Goal: Task Accomplishment & Management: Manage account settings

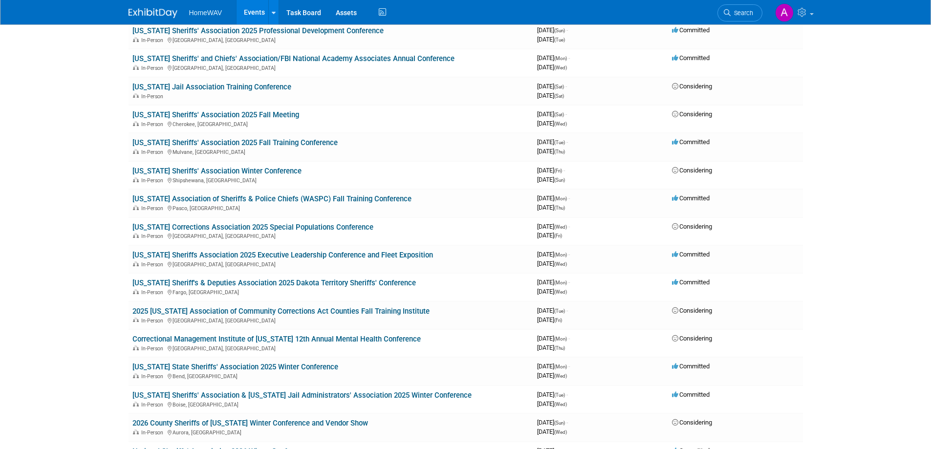
scroll to position [488, 0]
click at [331, 309] on link "2025 [US_STATE] Association of Community Corrections Act Counties Fall Training…" at bounding box center [280, 310] width 297 height 9
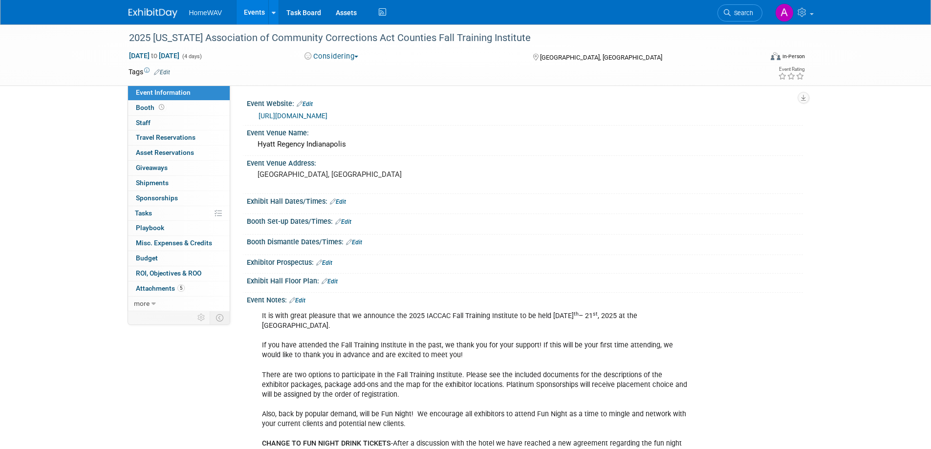
click at [349, 59] on button "Considering" at bounding box center [331, 56] width 61 height 10
click at [340, 70] on link "Committed" at bounding box center [340, 73] width 77 height 14
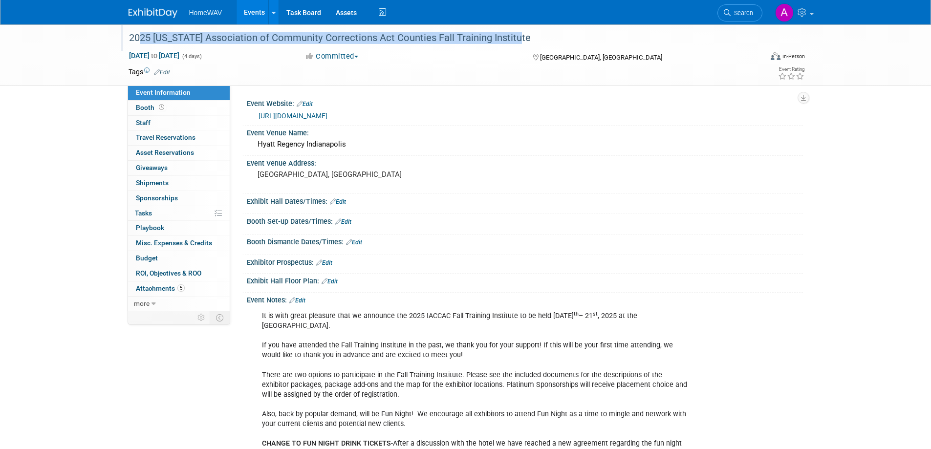
drag, startPoint x: 507, startPoint y: 39, endPoint x: 128, endPoint y: 38, distance: 379.4
click at [128, 38] on div "2025 [US_STATE] Association of Community Corrections Act Counties Fall Training…" at bounding box center [437, 38] width 622 height 18
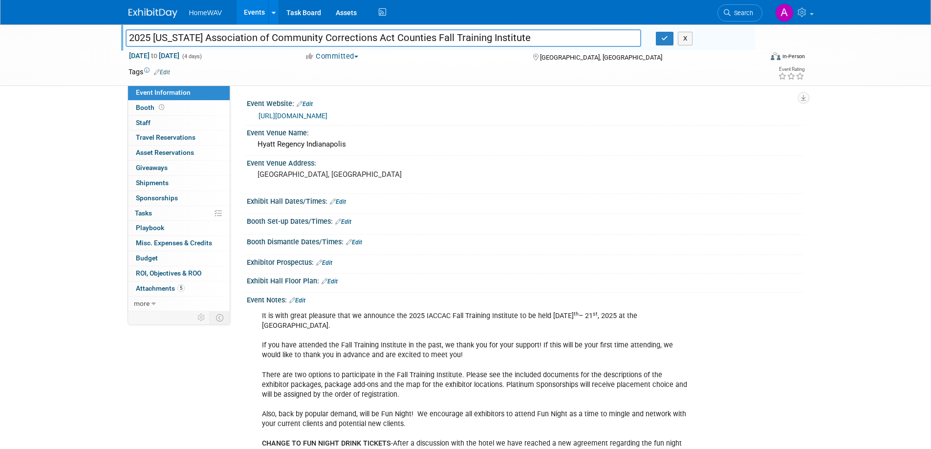
drag, startPoint x: 516, startPoint y: 36, endPoint x: 124, endPoint y: 33, distance: 392.1
click at [124, 33] on div "2025 [US_STATE] Association of Community Corrections Act Counties Fall Training…" at bounding box center [383, 39] width 531 height 15
click at [665, 33] on button "button" at bounding box center [665, 39] width 18 height 14
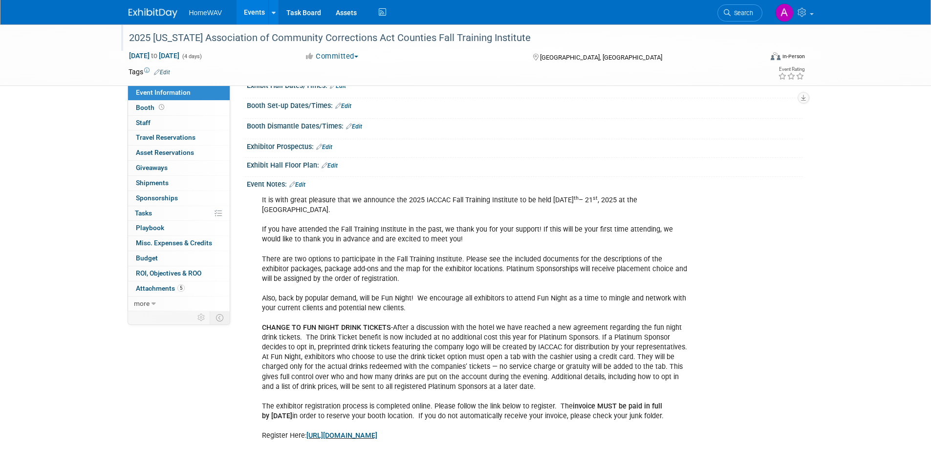
scroll to position [114, 0]
click at [304, 185] on link "Edit" at bounding box center [297, 186] width 16 height 7
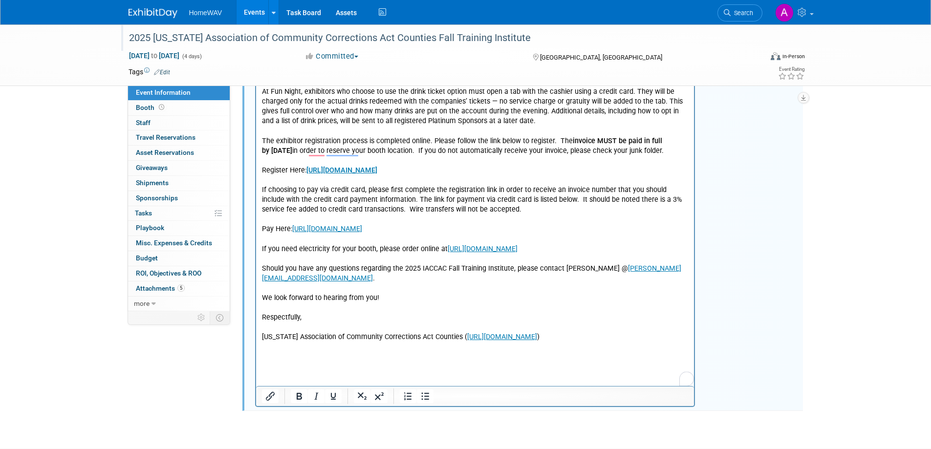
scroll to position [416, 0]
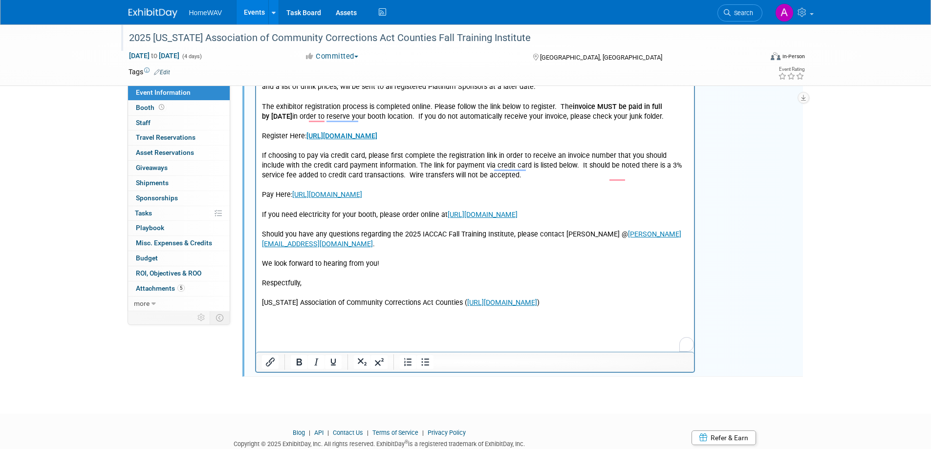
click at [397, 309] on html "It is with great pleasure that we announce the 2025 IACCAC Fall Training Instit…" at bounding box center [475, 100] width 439 height 416
click at [539, 309] on p "It is with great pleasure that we announce the 2025 IACCAC Fall Training Instit…" at bounding box center [475, 102] width 427 height 412
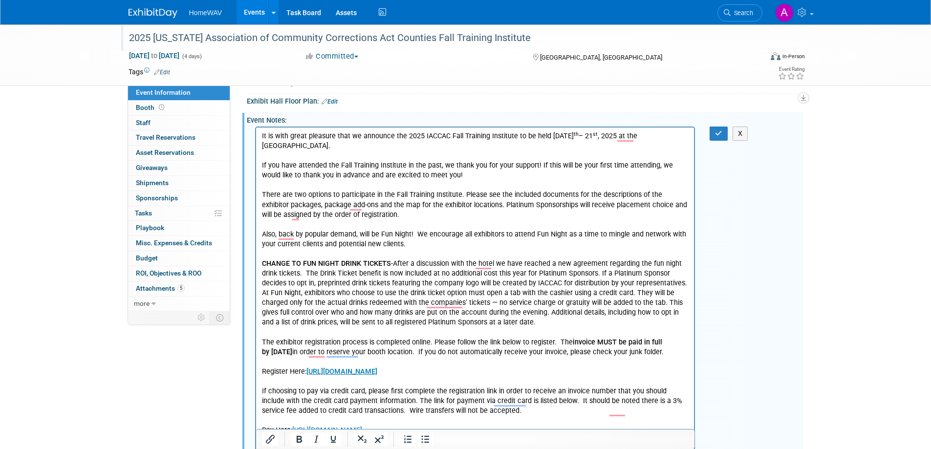
scroll to position [172, 0]
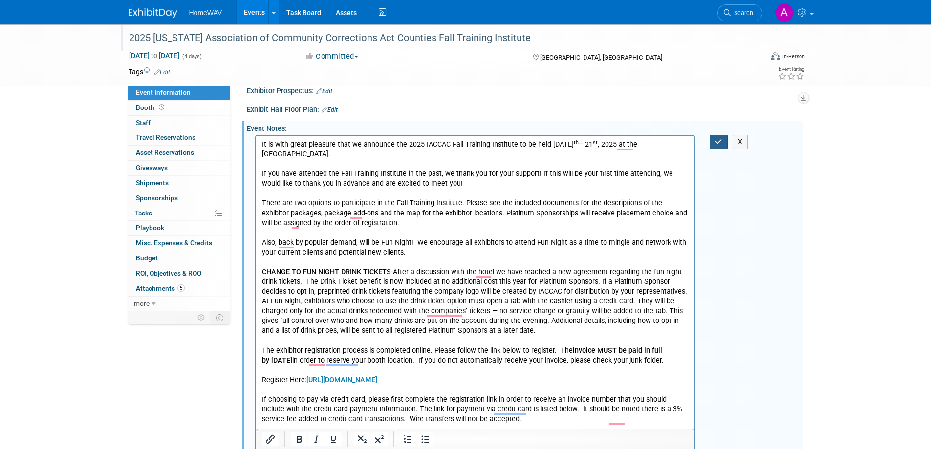
click at [717, 143] on icon "button" at bounding box center [718, 141] width 7 height 7
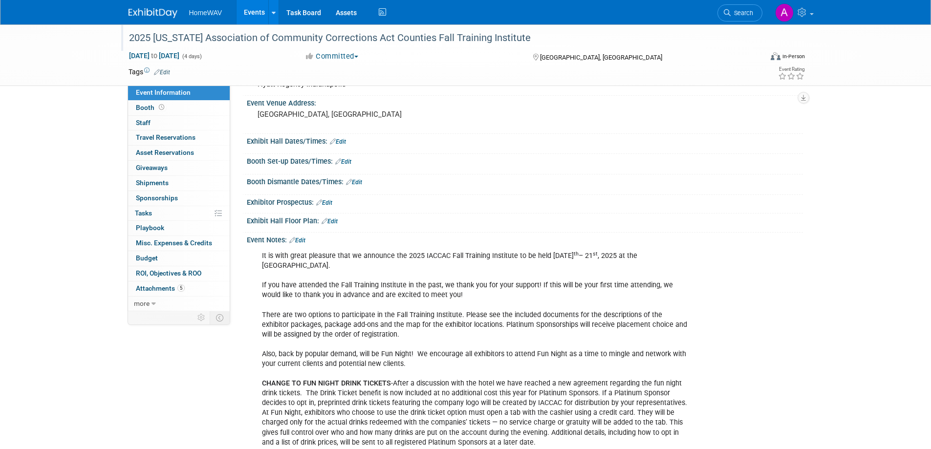
scroll to position [0, 0]
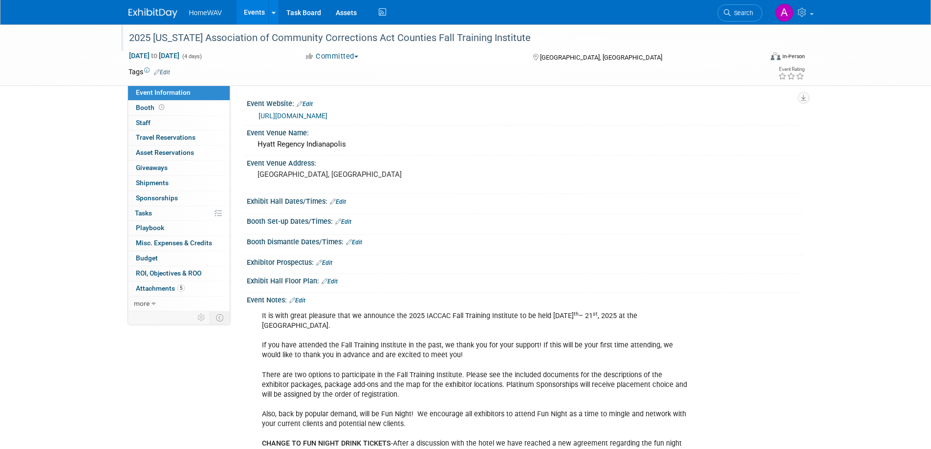
click at [255, 16] on link "Events" at bounding box center [255, 12] width 36 height 24
